Goal: Information Seeking & Learning: Learn about a topic

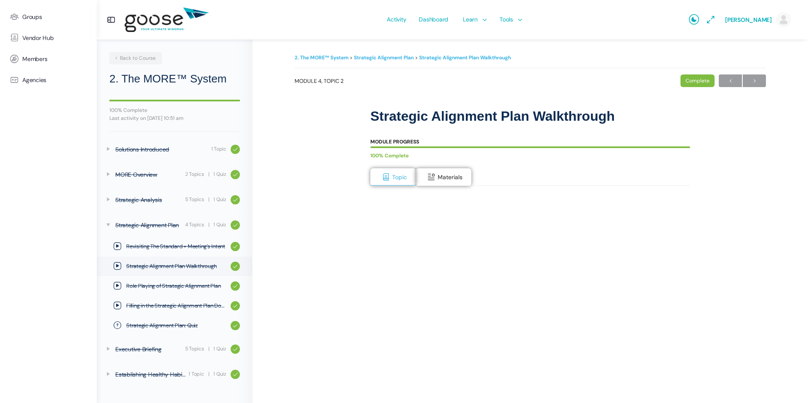
scroll to position [64, 0]
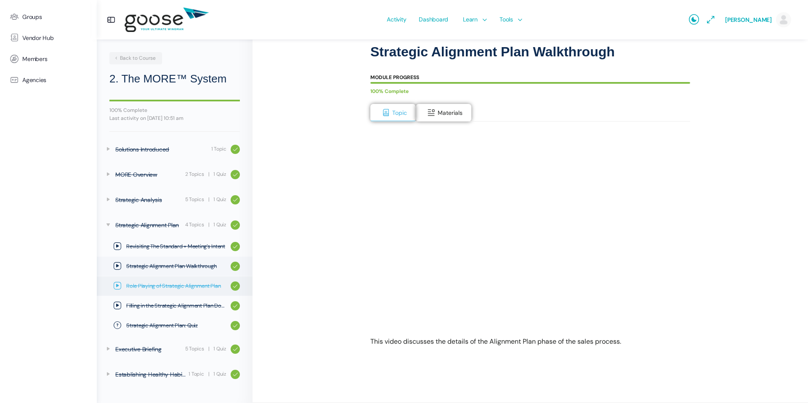
click at [175, 284] on span "Role Playing of Strategic Alignment Plan" at bounding box center [176, 286] width 100 height 8
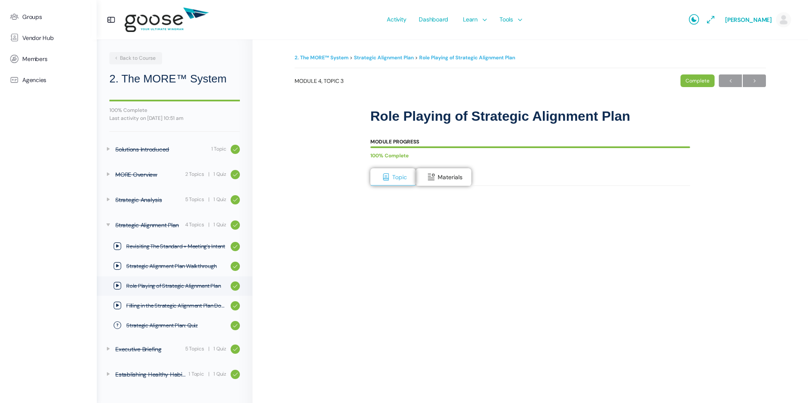
click at [396, 246] on e-page-transition at bounding box center [404, 201] width 808 height 403
click at [187, 305] on span "Filling in the Strategic Alignment Plan Document" at bounding box center [176, 306] width 100 height 8
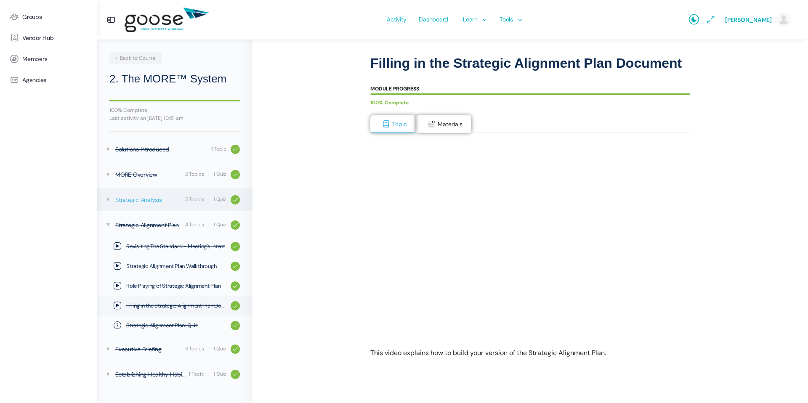
scroll to position [64, 0]
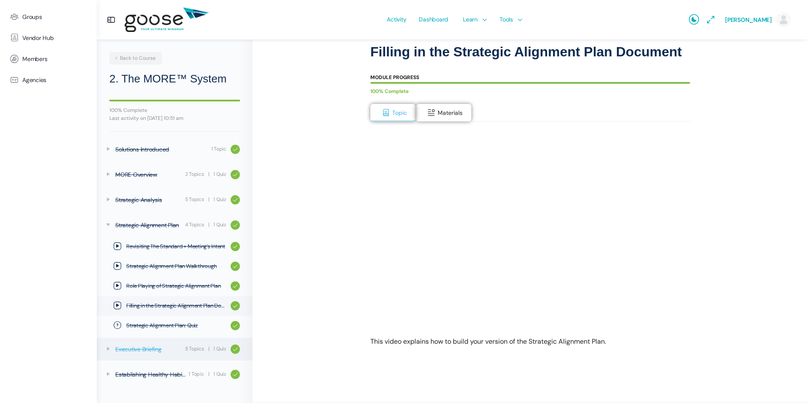
click at [184, 348] on link "Executive Briefing 5 Topics | 1 Quiz" at bounding box center [175, 349] width 156 height 23
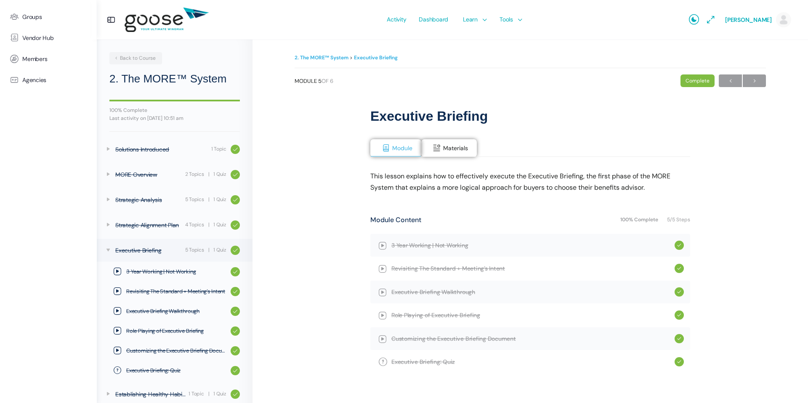
scroll to position [9, 0]
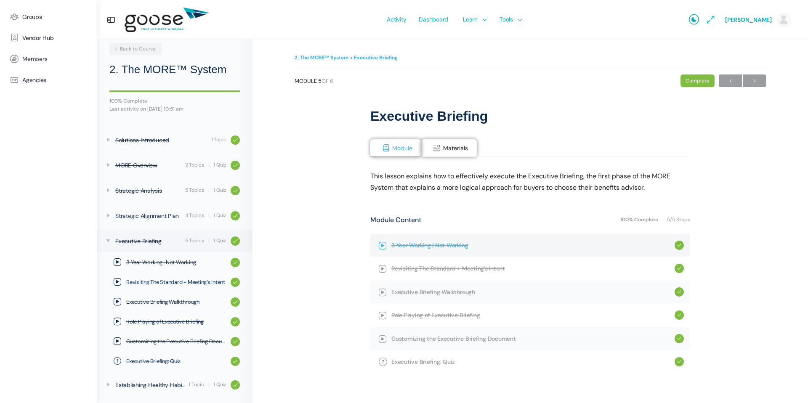
click at [434, 243] on span "3 Year Working | Not Working" at bounding box center [533, 245] width 283 height 9
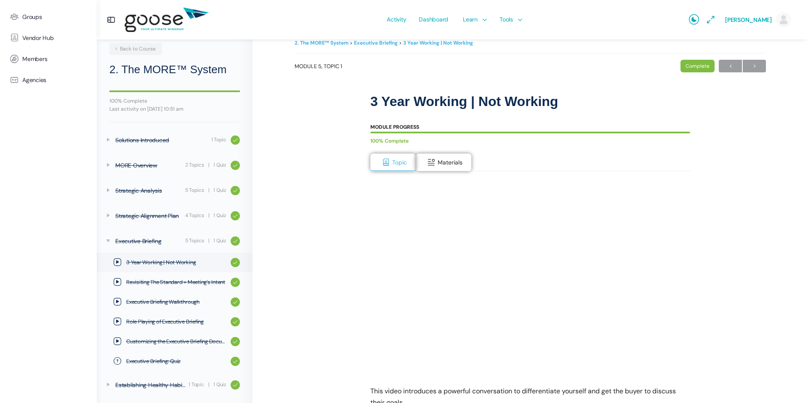
scroll to position [16, 0]
click at [194, 288] on link "Revisiting The Standard + Meeting’s Intent" at bounding box center [175, 282] width 156 height 19
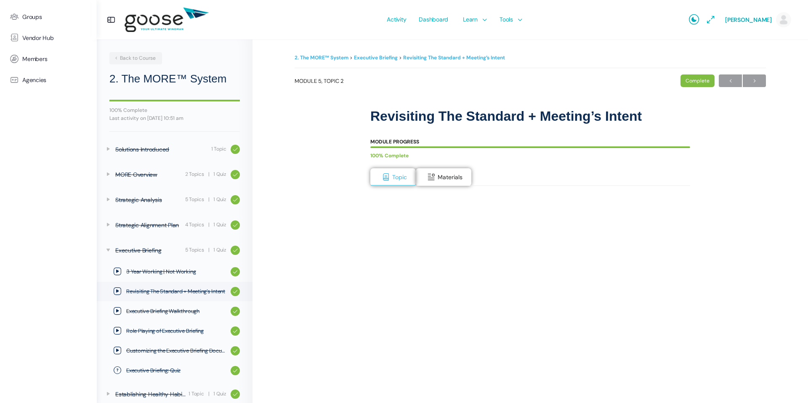
scroll to position [9, 0]
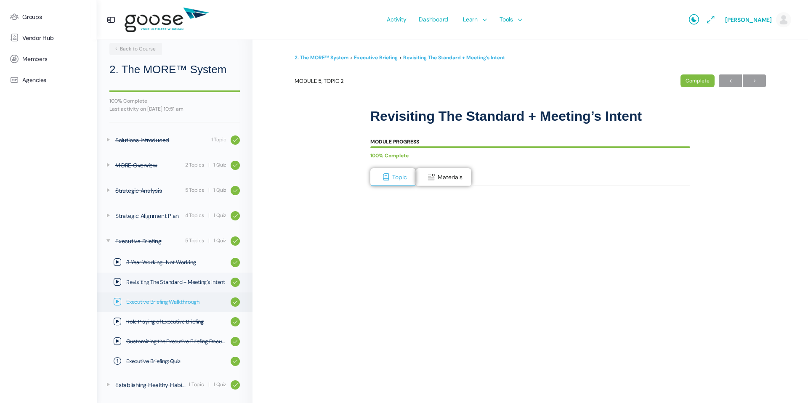
click at [174, 297] on link "Executive Briefing Walkthrough" at bounding box center [175, 302] width 156 height 19
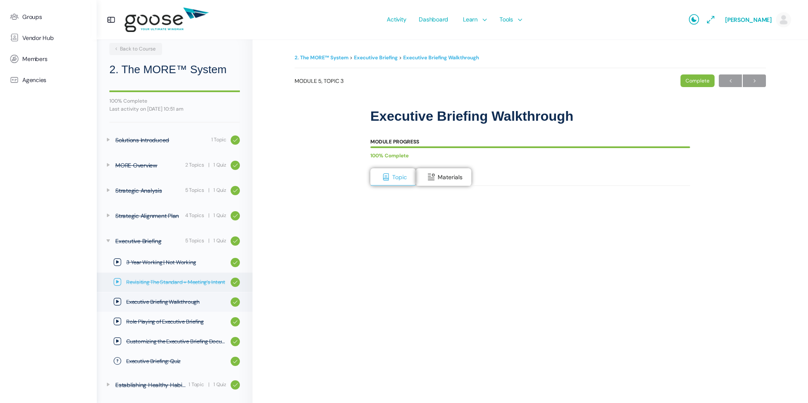
scroll to position [64, 0]
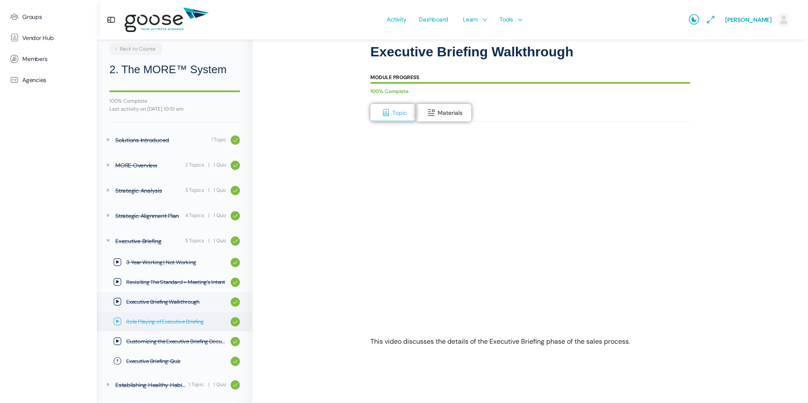
click at [193, 322] on span "Role Playing of Executive Briefing" at bounding box center [176, 322] width 100 height 8
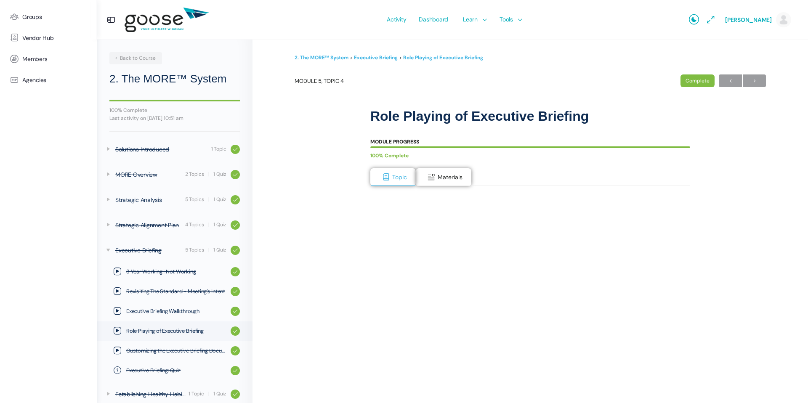
scroll to position [9, 0]
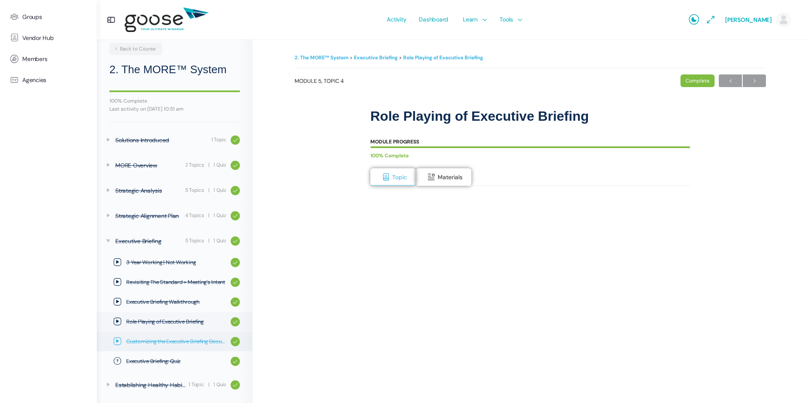
click at [173, 333] on link "Customizing the Executive Briefing Document" at bounding box center [175, 341] width 156 height 19
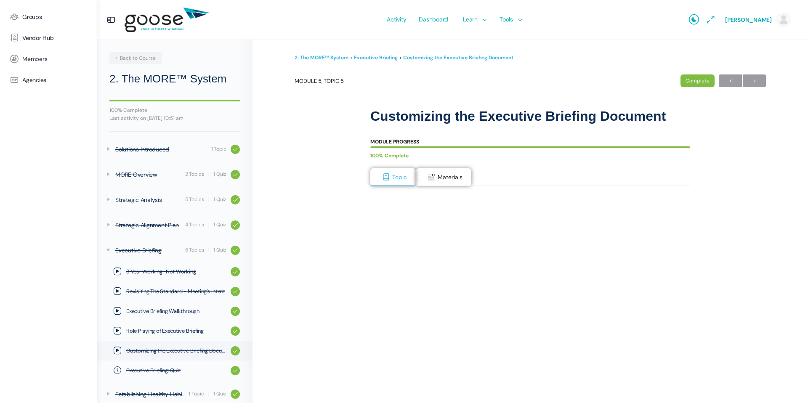
scroll to position [9, 0]
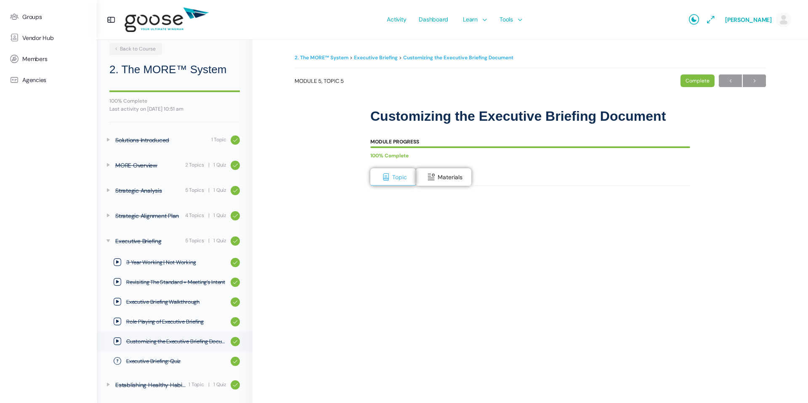
click at [484, 232] on e-page-transition at bounding box center [404, 201] width 808 height 403
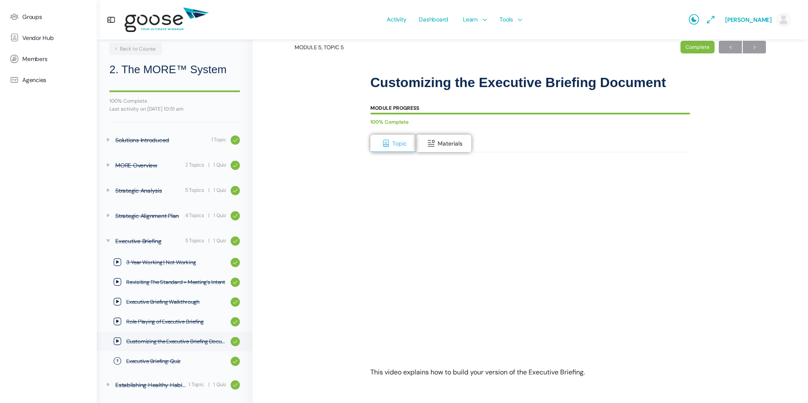
scroll to position [46, 0]
